Goal: Information Seeking & Learning: Find specific fact

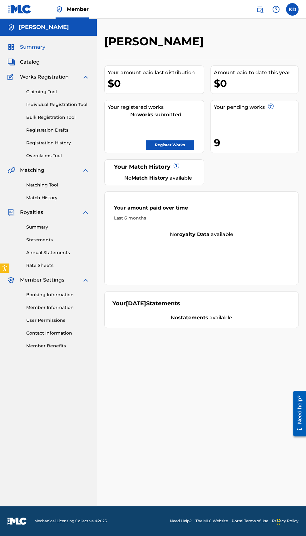
click at [258, 11] on img at bounding box center [259, 9] width 7 height 7
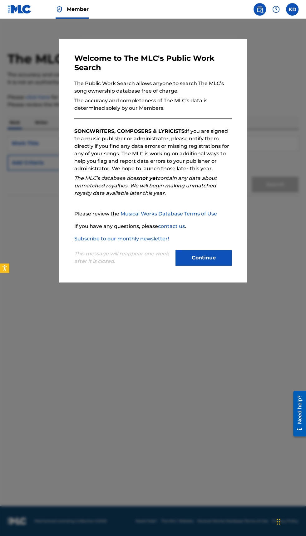
click at [284, 222] on div at bounding box center [153, 287] width 306 height 536
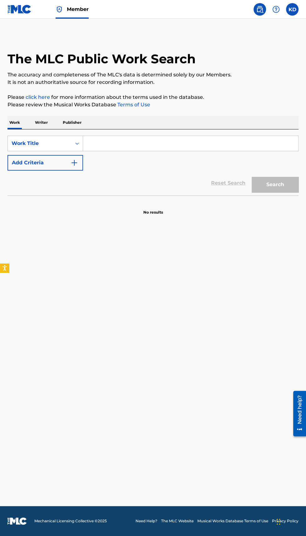
click at [41, 122] on p "Writer" at bounding box center [41, 122] width 17 height 13
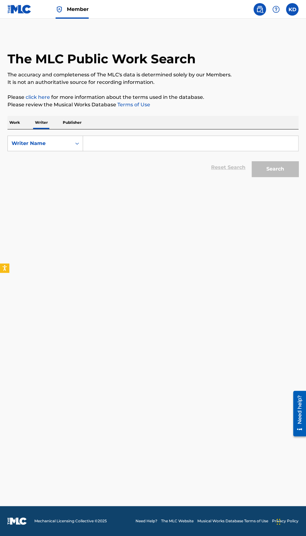
click at [130, 143] on input "Search Form" at bounding box center [190, 143] width 215 height 15
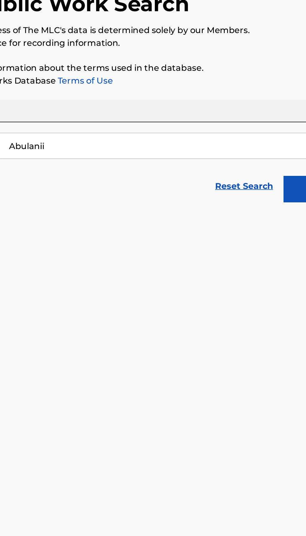
click at [251, 161] on button "Search" at bounding box center [274, 169] width 47 height 16
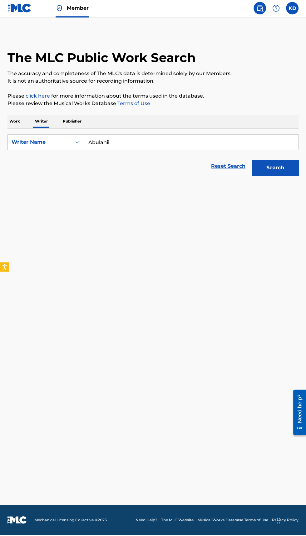
click at [281, 170] on button "Search" at bounding box center [274, 169] width 47 height 16
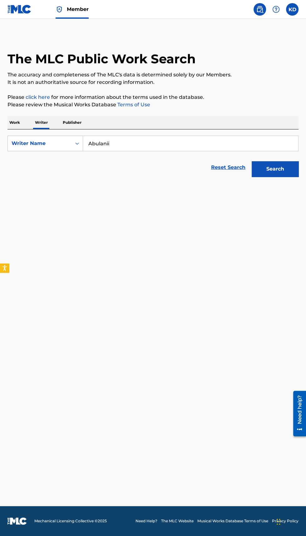
click at [134, 140] on input "Abulanii" at bounding box center [190, 143] width 215 height 15
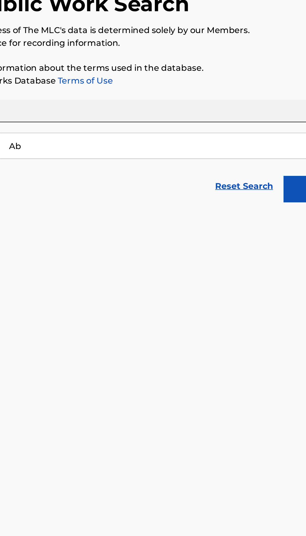
type input "A"
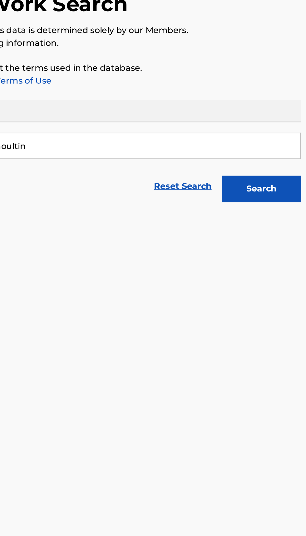
click at [279, 167] on button "Search" at bounding box center [274, 169] width 47 height 16
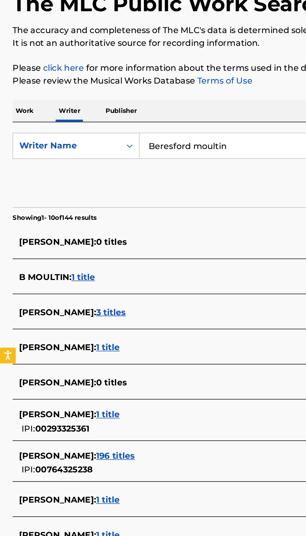
click at [75, 240] on span "3 titles" at bounding box center [66, 242] width 18 height 6
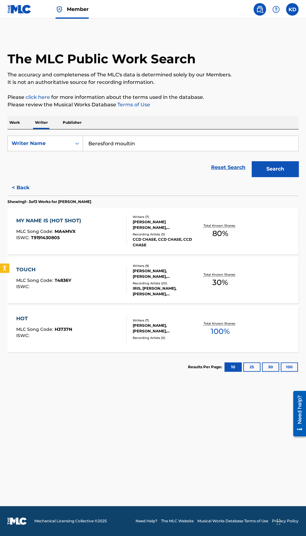
click at [157, 143] on input "Beresford moultin" at bounding box center [190, 143] width 215 height 15
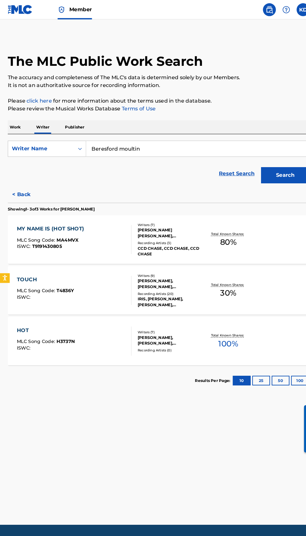
click at [170, 143] on input "Beresford moultin" at bounding box center [190, 143] width 215 height 15
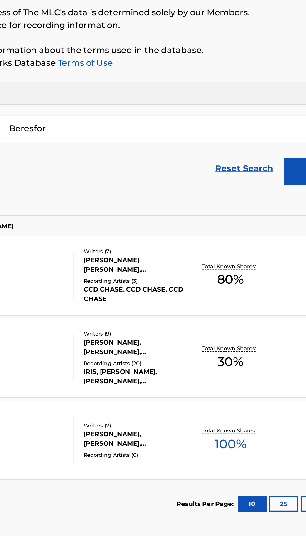
type input "Beresfo"
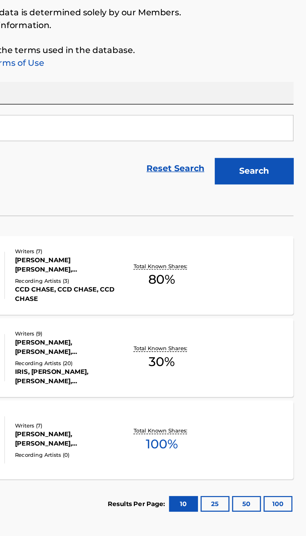
type input "Abulani"
click at [283, 172] on button "Search" at bounding box center [274, 169] width 47 height 16
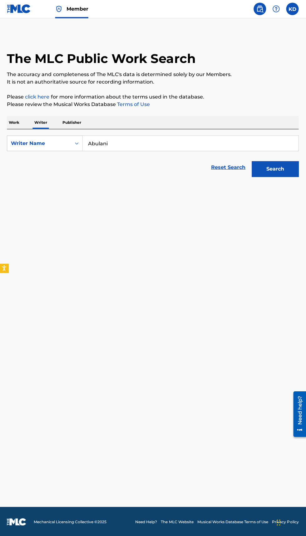
scroll to position [41, 0]
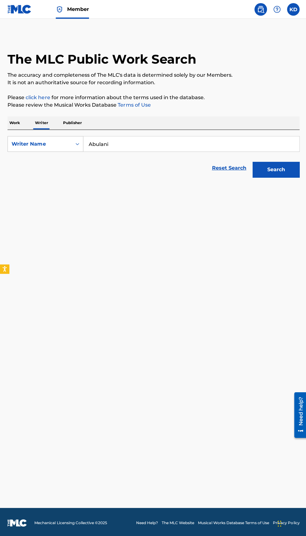
click at [151, 136] on input "Abulani" at bounding box center [190, 143] width 215 height 15
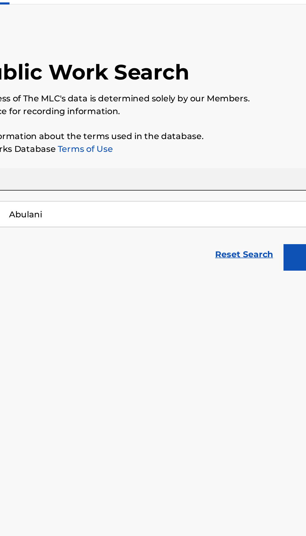
click at [251, 161] on button "Search" at bounding box center [274, 169] width 47 height 16
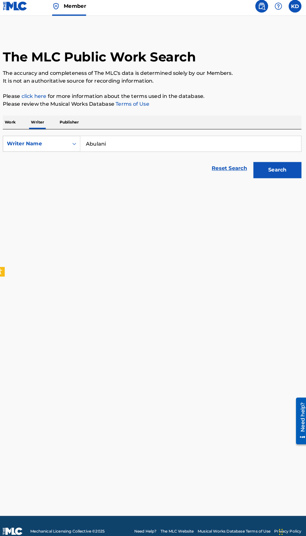
click at [15, 116] on p "Work" at bounding box center [14, 122] width 14 height 13
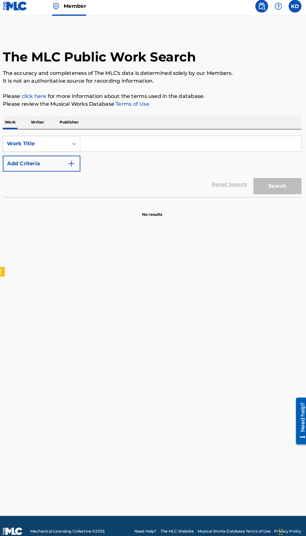
click at [130, 144] on input "Search Form" at bounding box center [190, 143] width 215 height 15
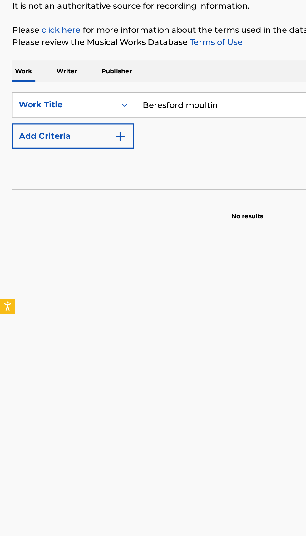
type input "Beresford moultin"
click at [251, 177] on button "Search" at bounding box center [274, 185] width 47 height 16
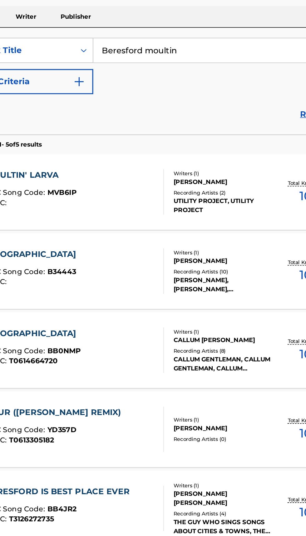
click at [41, 123] on p "Writer" at bounding box center [41, 122] width 17 height 13
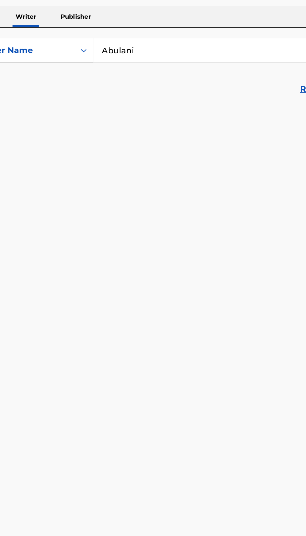
click at [122, 142] on input "Abulani" at bounding box center [190, 143] width 215 height 15
type input "A"
click at [251, 161] on button "Search" at bounding box center [274, 169] width 47 height 16
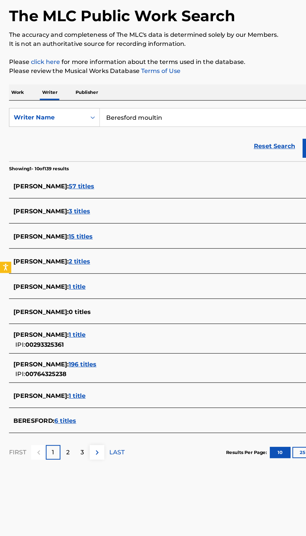
type input "Beresford moultin"
click at [251, 161] on button "Search" at bounding box center [274, 169] width 47 height 16
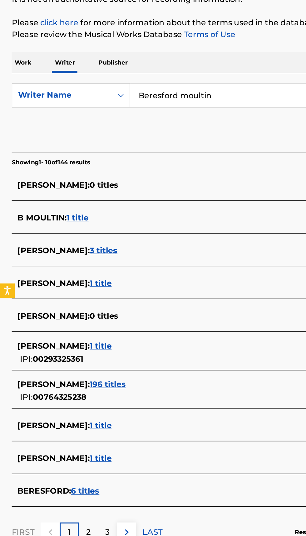
click at [75, 243] on span "3 titles" at bounding box center [66, 242] width 18 height 6
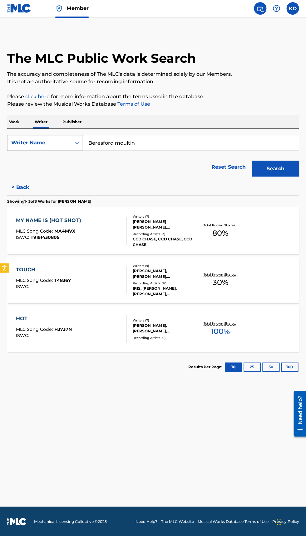
scroll to position [4, 0]
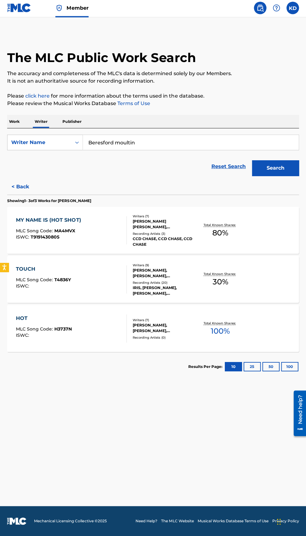
click at [77, 116] on p "Publisher" at bounding box center [72, 122] width 22 height 13
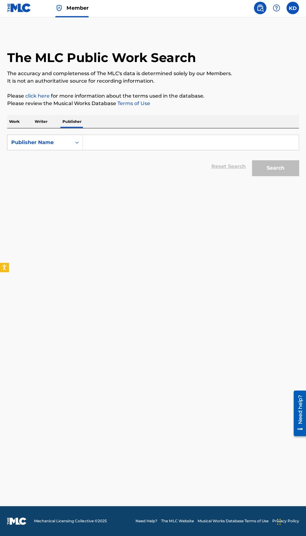
click at [143, 142] on input "Search Form" at bounding box center [190, 143] width 215 height 15
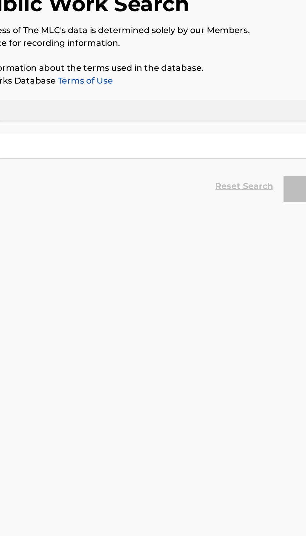
click at [160, 141] on input "Search Form" at bounding box center [190, 143] width 215 height 15
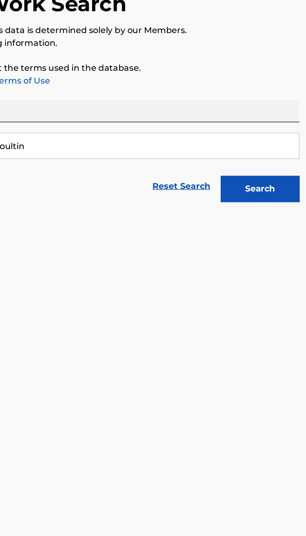
click at [278, 172] on button "Search" at bounding box center [274, 169] width 47 height 16
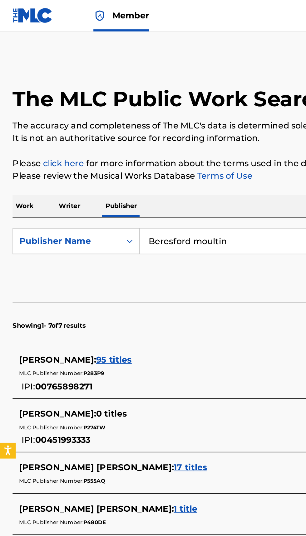
click at [149, 144] on input "Beresford moultin" at bounding box center [190, 143] width 215 height 15
type input "Beresfo"
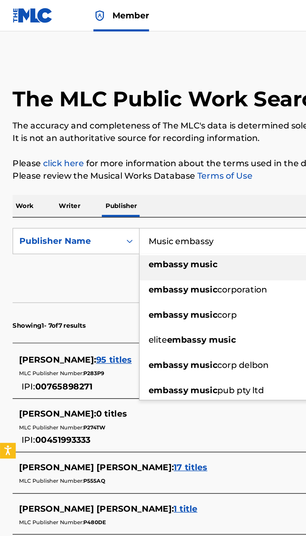
click at [132, 156] on div "embassy music" at bounding box center [190, 157] width 214 height 11
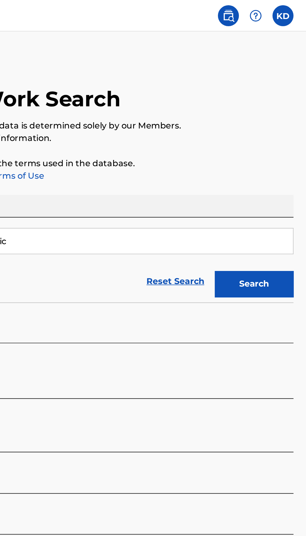
click at [276, 168] on button "Search" at bounding box center [274, 169] width 47 height 16
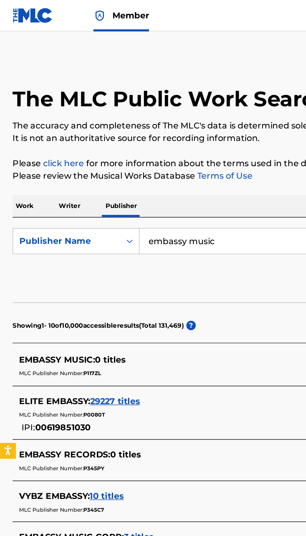
click at [136, 142] on input "embassy music" at bounding box center [190, 143] width 215 height 15
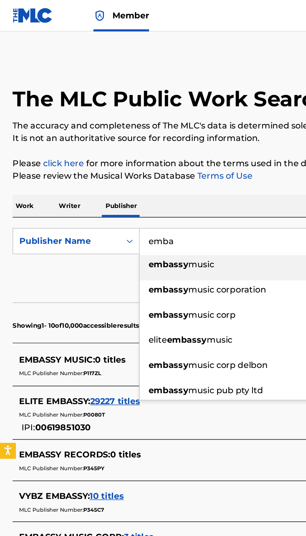
type input "emb"
type input "embassy music"
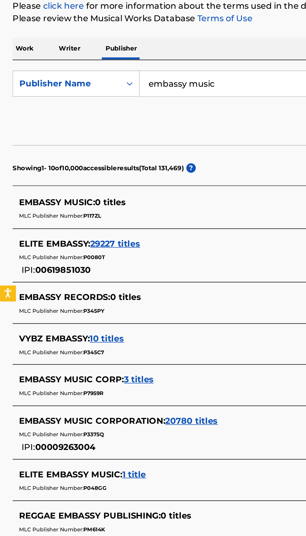
click at [83, 317] on span "3 titles" at bounding box center [83, 320] width 18 height 6
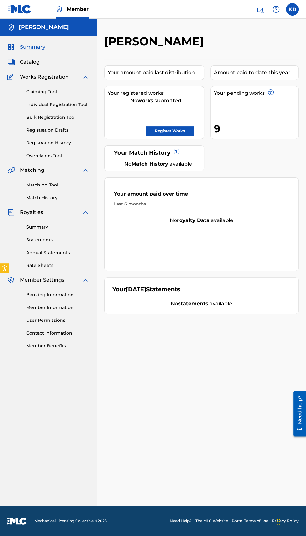
click at [259, 9] on img at bounding box center [259, 9] width 7 height 7
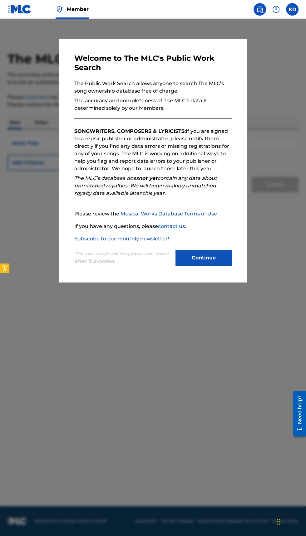
click at [283, 246] on div at bounding box center [153, 287] width 306 height 536
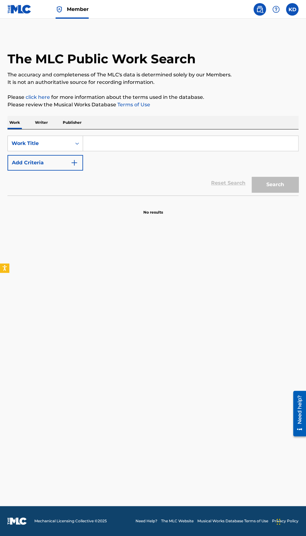
click at [147, 142] on input "Search Form" at bounding box center [190, 143] width 215 height 15
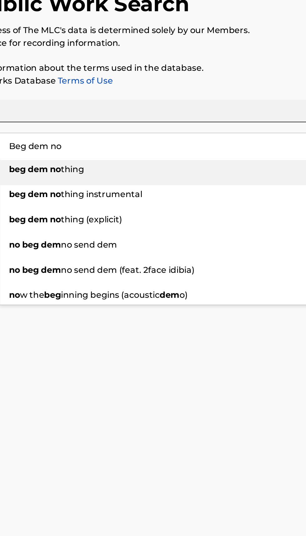
click at [136, 156] on div "beg dem no thing" at bounding box center [190, 157] width 214 height 11
type input "beg dem nothing"
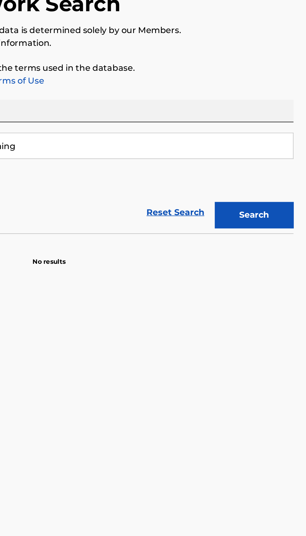
click at [274, 185] on button "Search" at bounding box center [274, 185] width 47 height 16
